Goal: Task Accomplishment & Management: Manage account settings

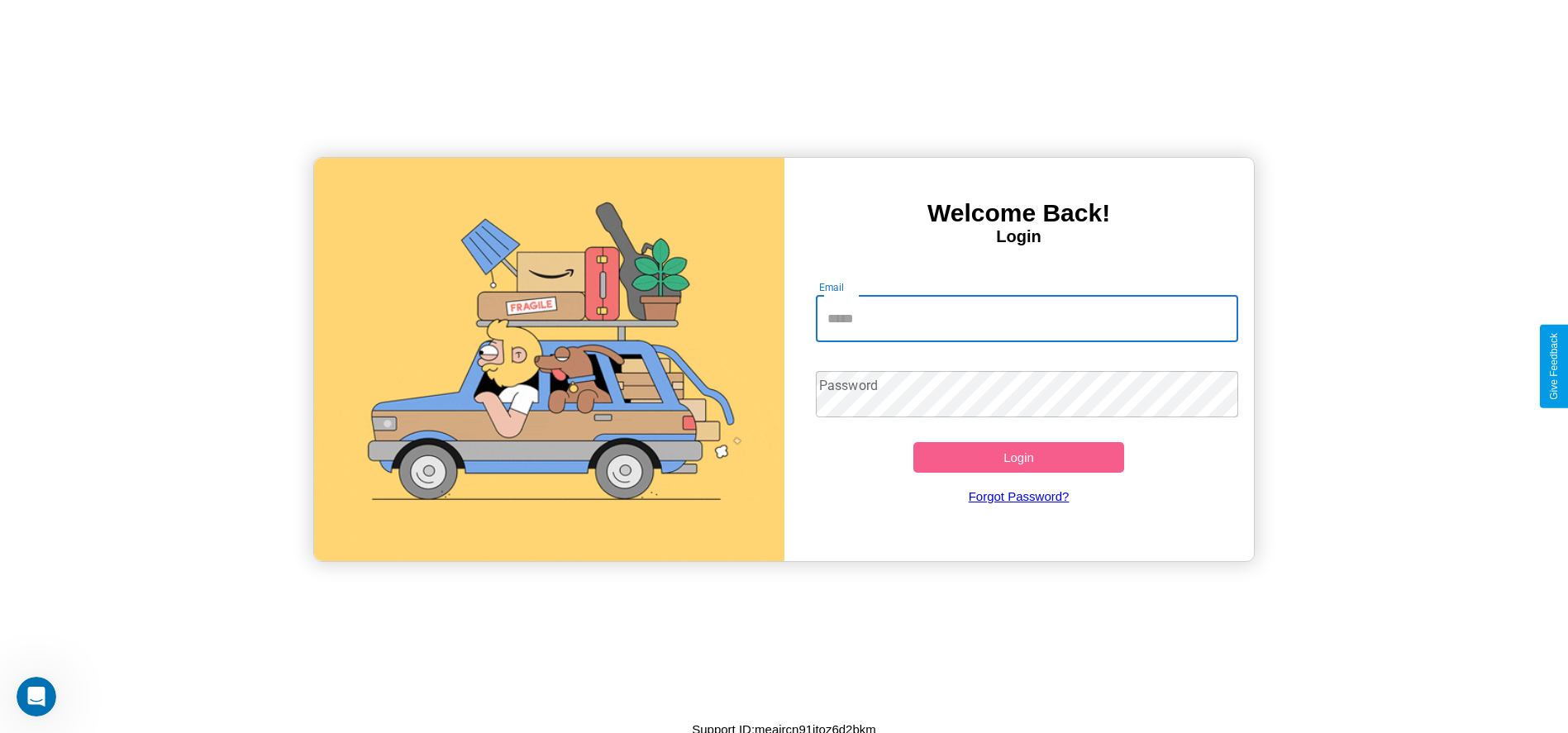
click at [1026, 318] on input "Email" at bounding box center [1026, 319] width 423 height 46
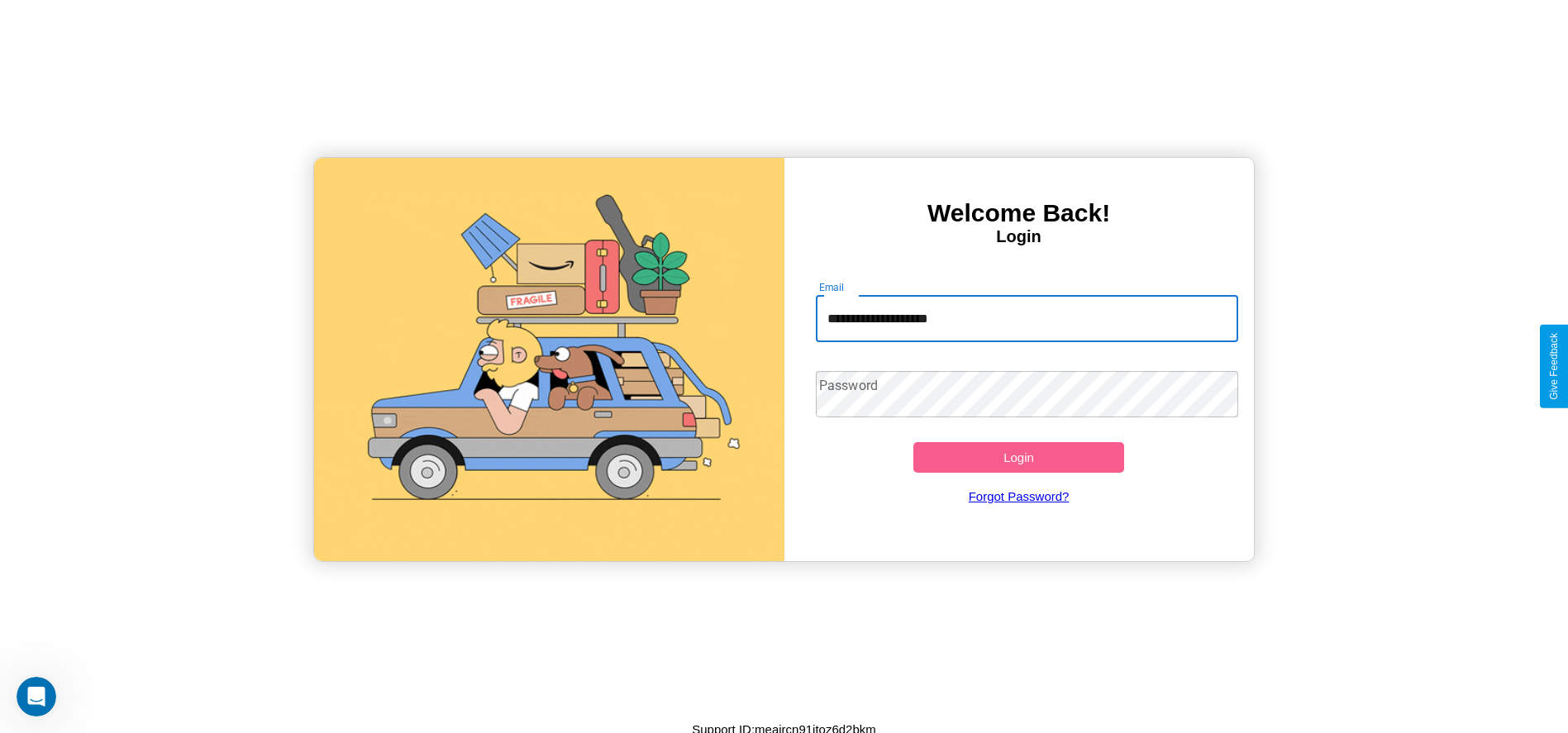
type input "**********"
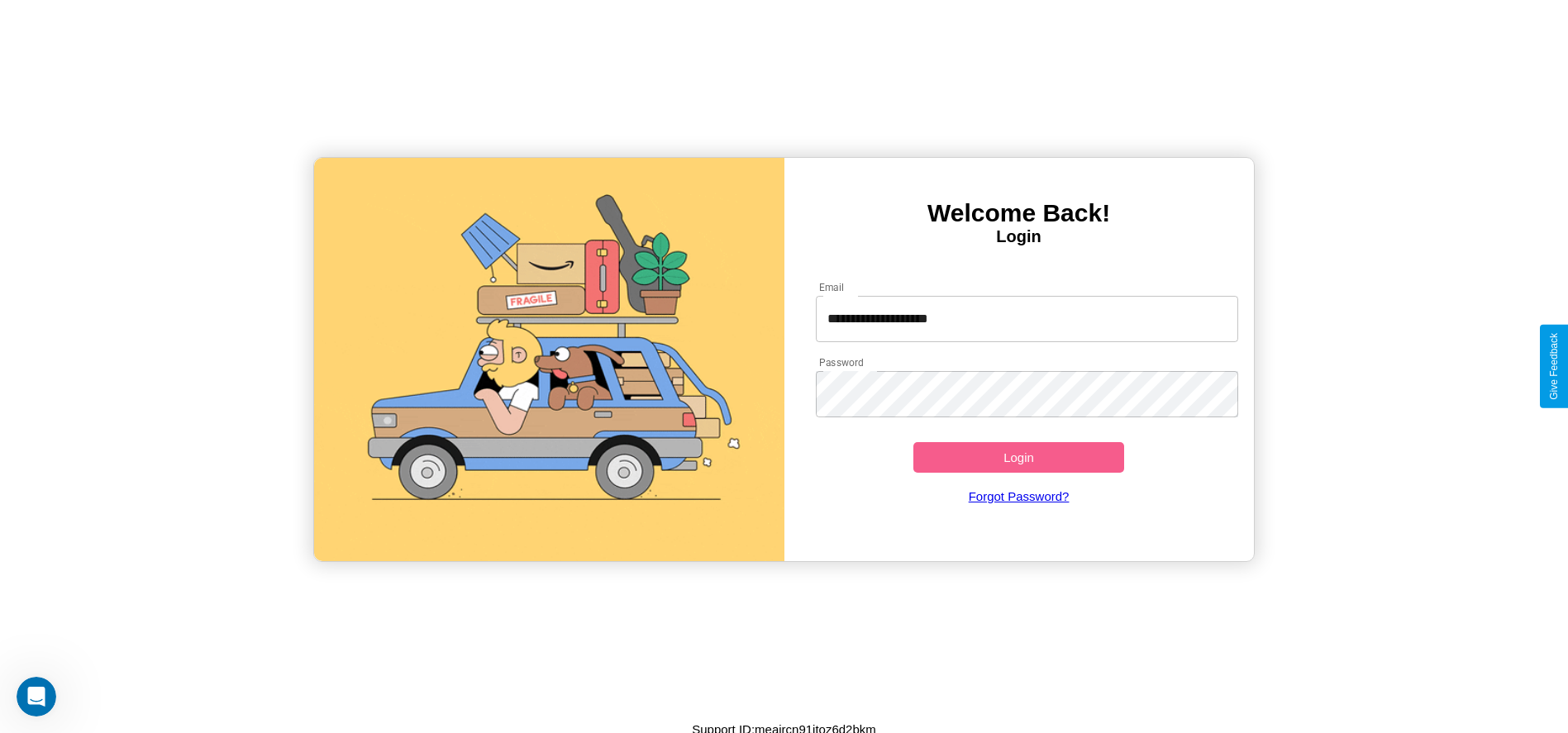
click at [1018, 457] on button "Login" at bounding box center [1019, 457] width 212 height 30
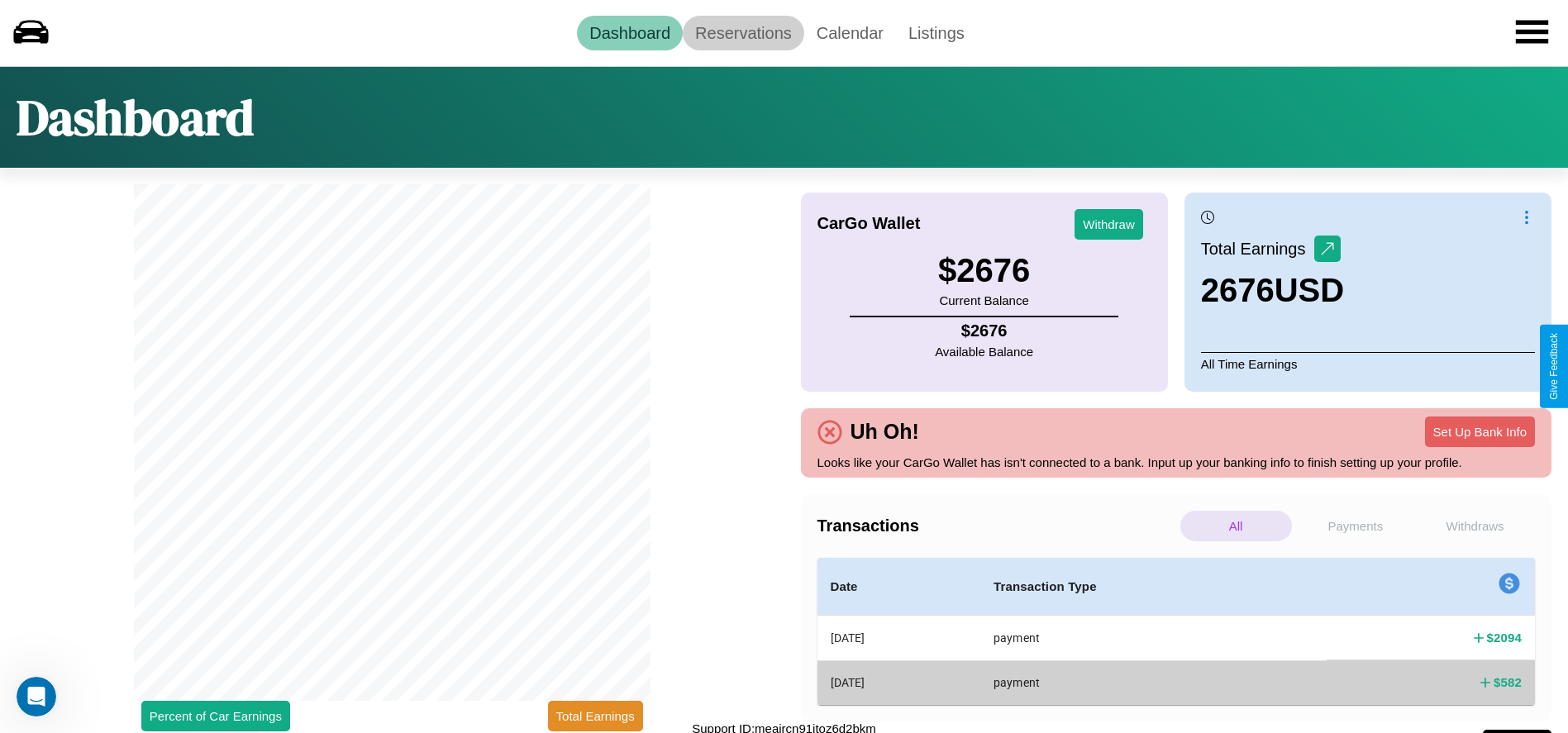
click at [743, 32] on link "Reservations" at bounding box center [743, 33] width 121 height 35
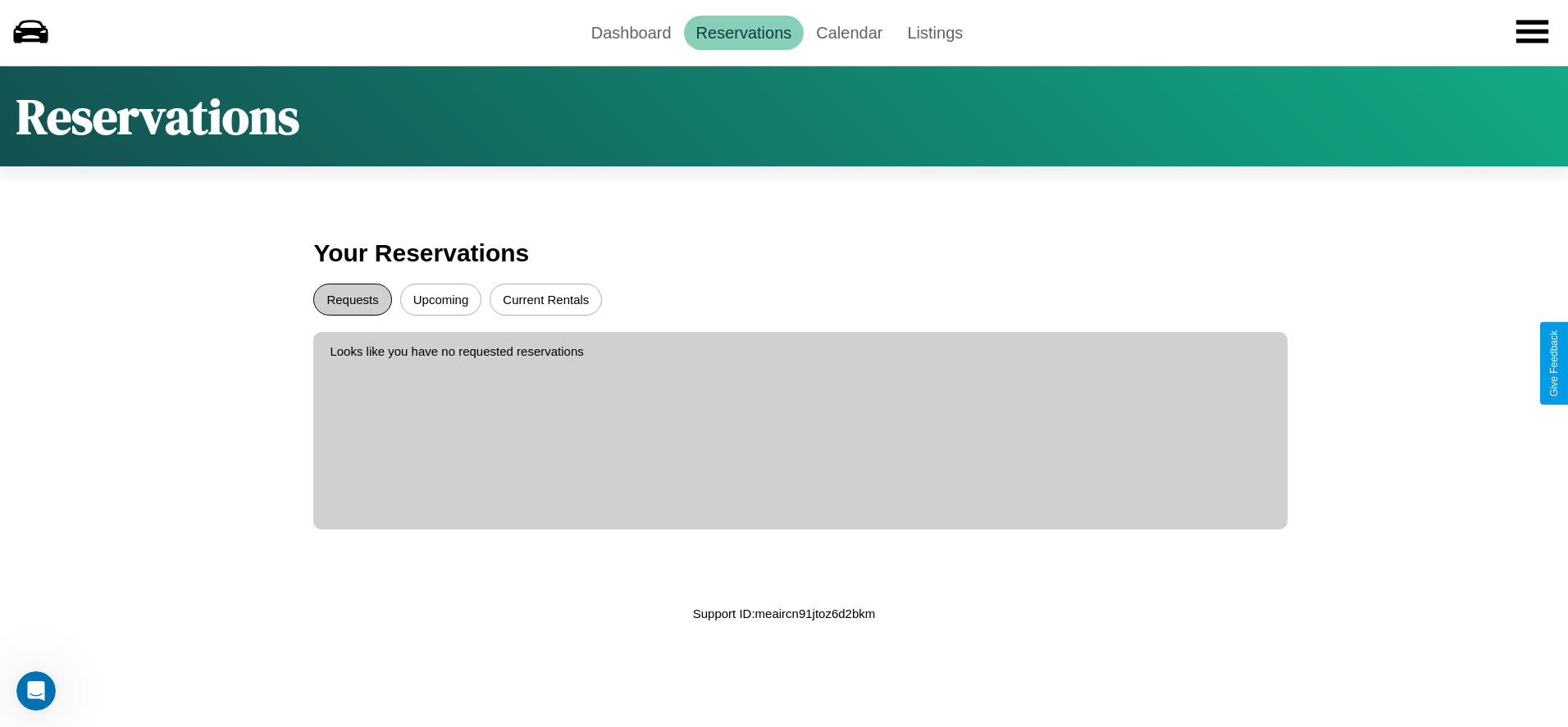
click at [352, 300] on button "Requests" at bounding box center [351, 300] width 78 height 32
click at [440, 300] on button "Upcoming" at bounding box center [441, 300] width 82 height 32
click at [631, 32] on link "Dashboard" at bounding box center [631, 33] width 105 height 34
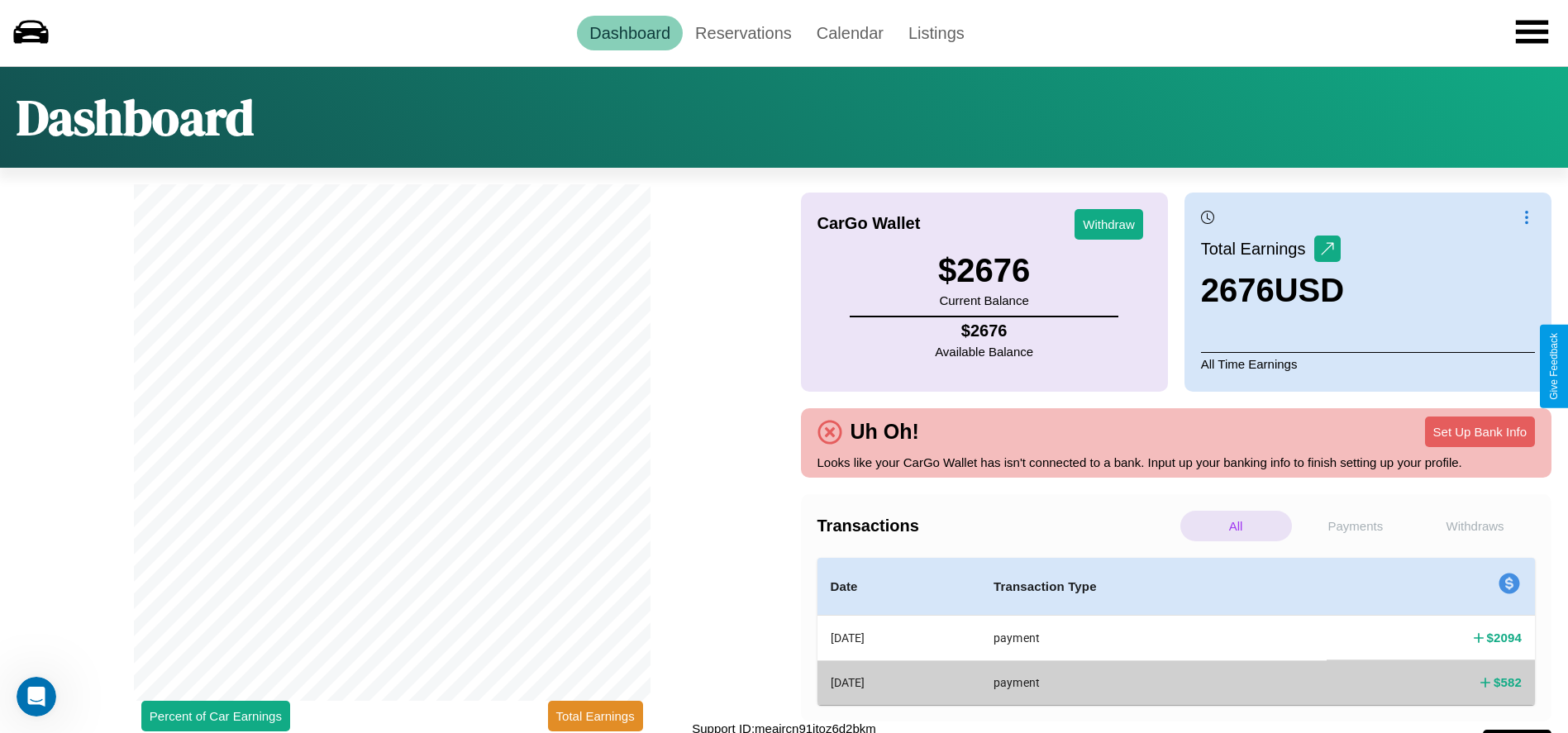
click at [1236, 525] on p "All" at bounding box center [1236, 526] width 111 height 30
click at [1355, 525] on p "Payments" at bounding box center [1356, 526] width 111 height 30
click at [1474, 525] on p "Withdraws" at bounding box center [1475, 526] width 111 height 30
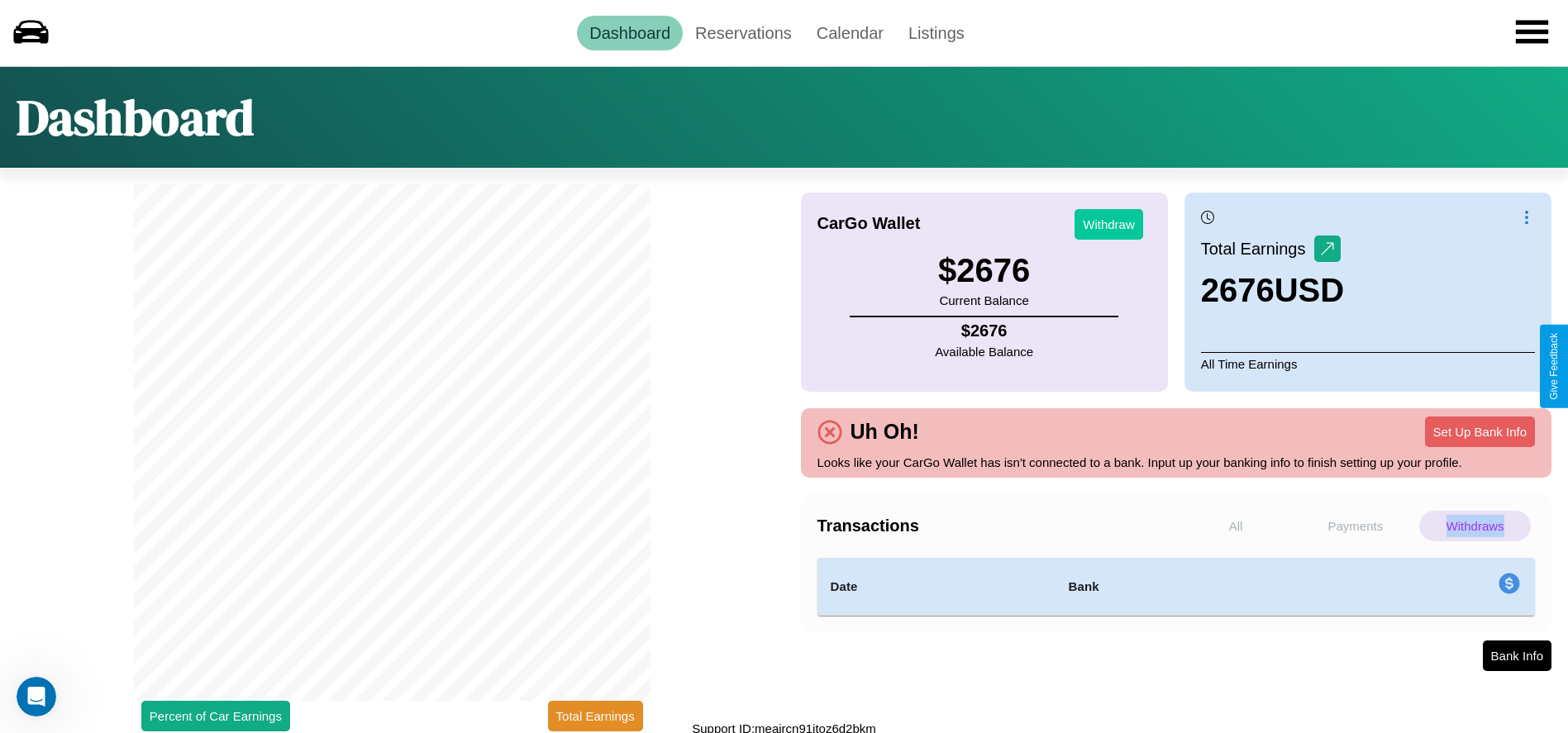
click at [1108, 224] on button "Withdraw" at bounding box center [1108, 224] width 68 height 30
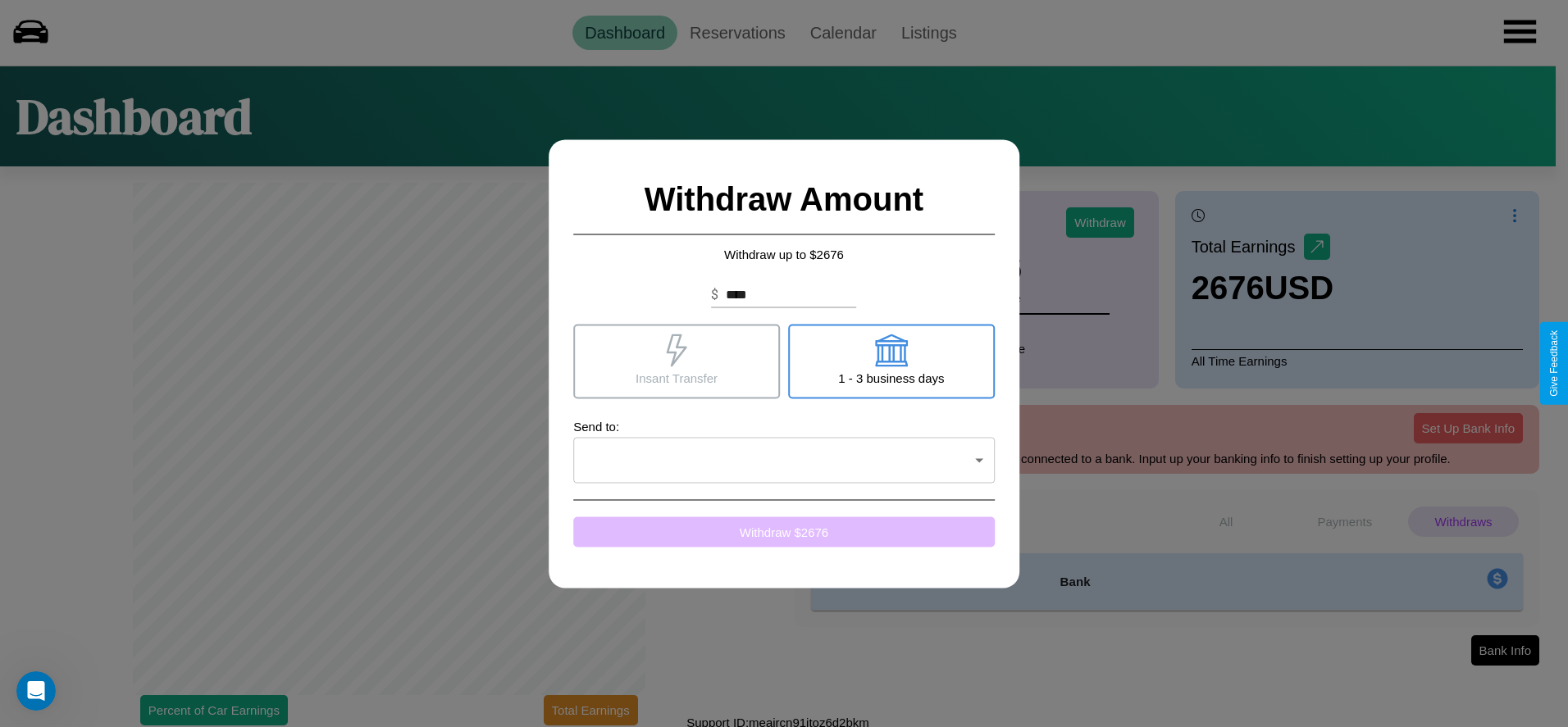
click at [784, 531] on button "Withdraw $ 2676" at bounding box center [784, 531] width 422 height 30
